Goal: Check status

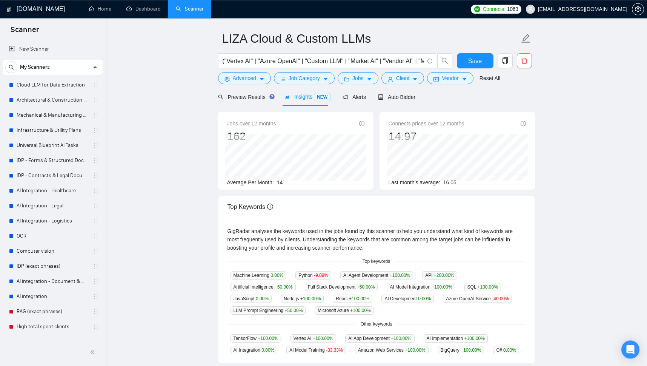
scroll to position [116, 0]
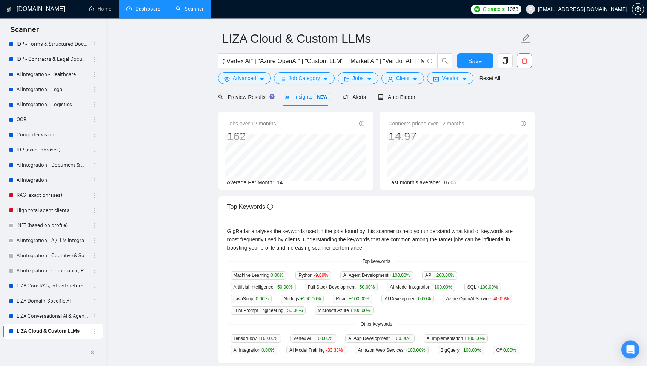
click at [143, 9] on link "Dashboard" at bounding box center [143, 9] width 34 height 6
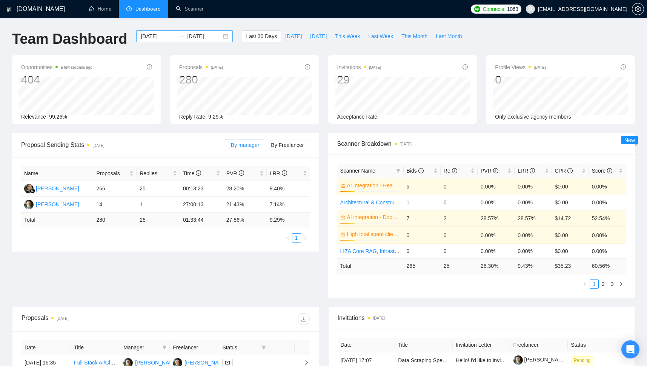
click at [147, 35] on input "[DATE]" at bounding box center [158, 36] width 34 height 8
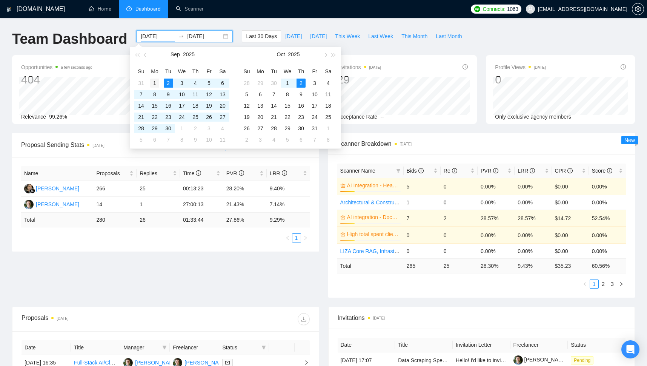
type input "[DATE]"
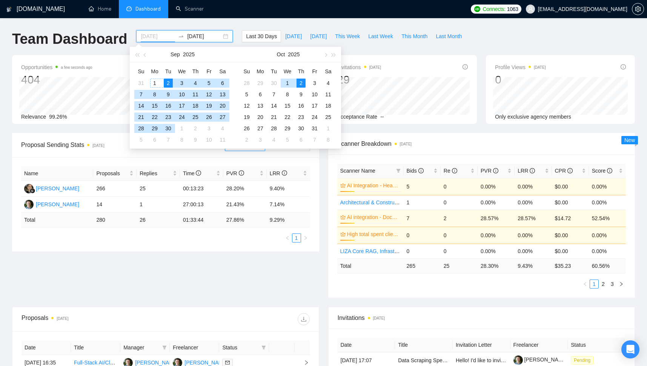
click at [154, 81] on div "1" at bounding box center [154, 82] width 9 height 9
type input "[DATE]"
click at [169, 129] on div "30" at bounding box center [168, 128] width 9 height 9
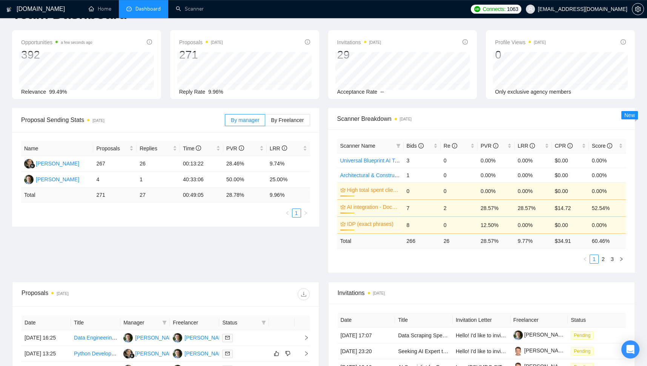
scroll to position [23, 0]
